Goal: Information Seeking & Learning: Learn about a topic

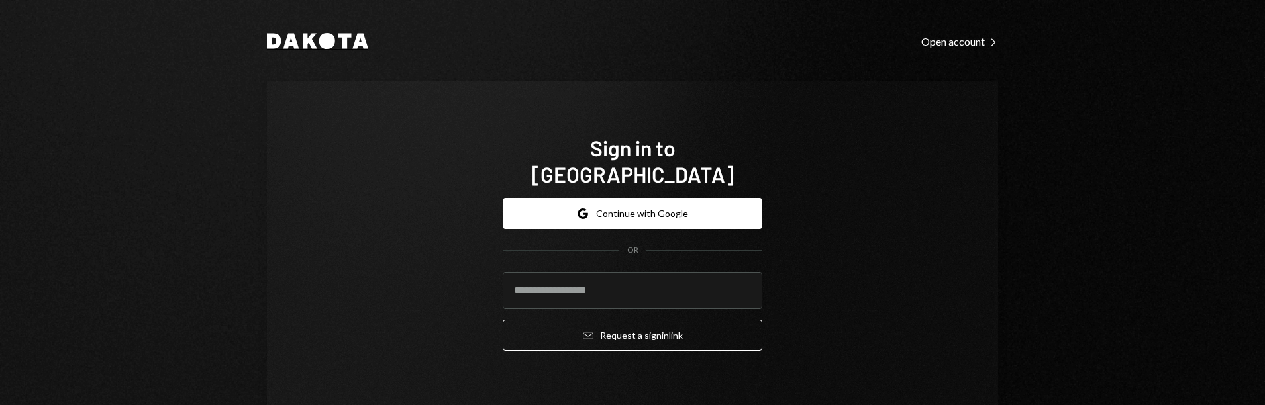
click at [305, 36] on icon at bounding box center [310, 41] width 15 height 15
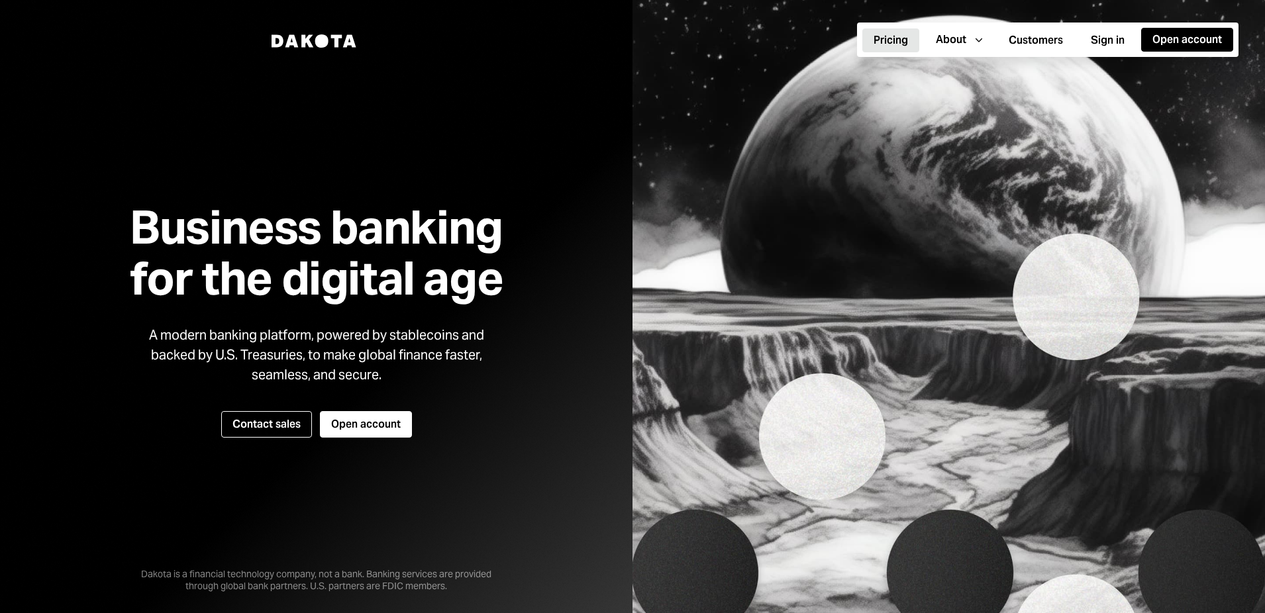
click at [887, 38] on button "Pricing" at bounding box center [890, 40] width 57 height 24
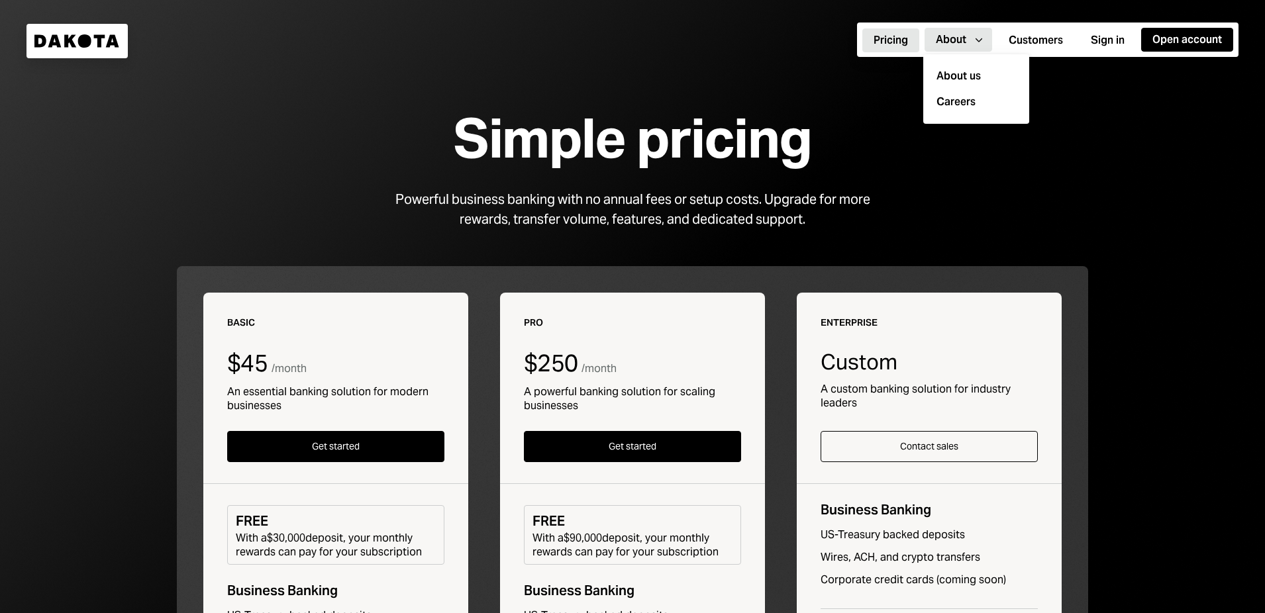
click at [947, 38] on div "About" at bounding box center [951, 39] width 30 height 15
drag, startPoint x: 725, startPoint y: 115, endPoint x: 711, endPoint y: 114, distance: 13.9
click at [725, 115] on div "Simple pricing" at bounding box center [632, 139] width 358 height 60
